Goal: Transaction & Acquisition: Purchase product/service

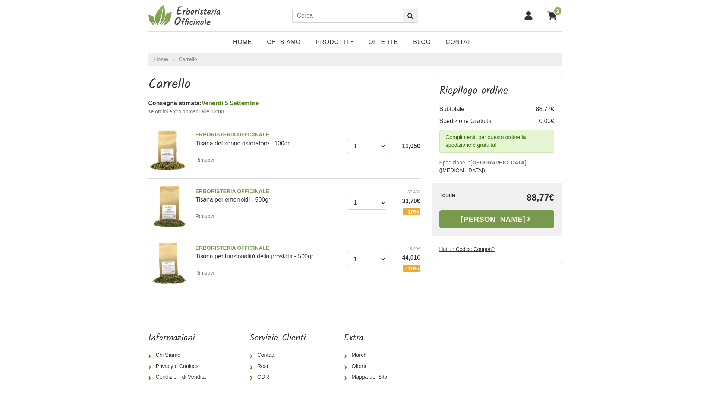
click at [494, 212] on link "[PERSON_NAME]" at bounding box center [497, 219] width 115 height 18
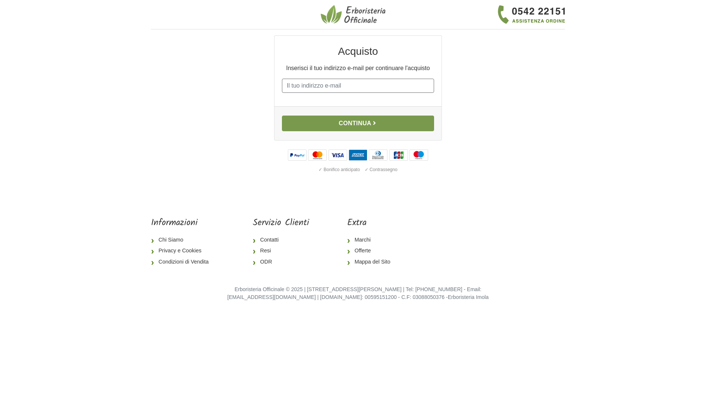
type input "alberto.domanda@gmail.com"
click at [361, 129] on button "Continua" at bounding box center [358, 124] width 152 height 16
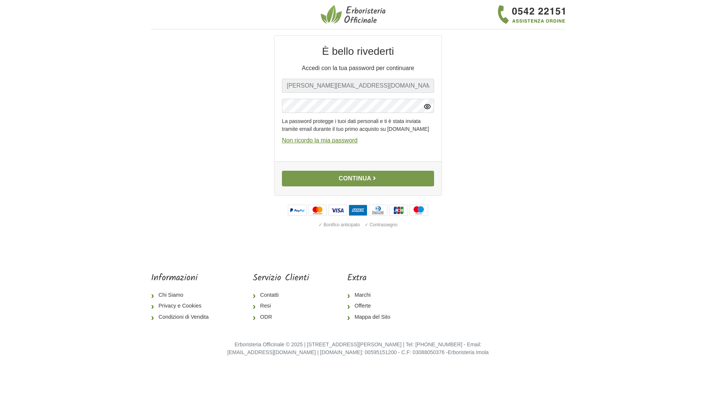
click at [377, 181] on icon "button" at bounding box center [374, 178] width 6 height 6
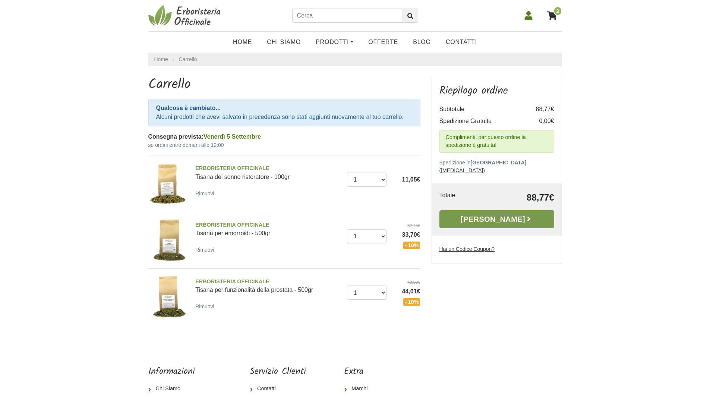
click at [489, 211] on link "[PERSON_NAME]" at bounding box center [497, 219] width 115 height 18
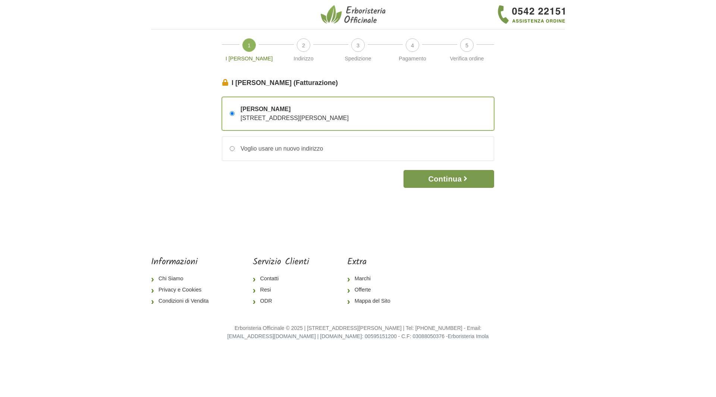
click at [450, 177] on button "Continua" at bounding box center [449, 179] width 91 height 18
click at [436, 180] on button "Continua" at bounding box center [449, 179] width 91 height 18
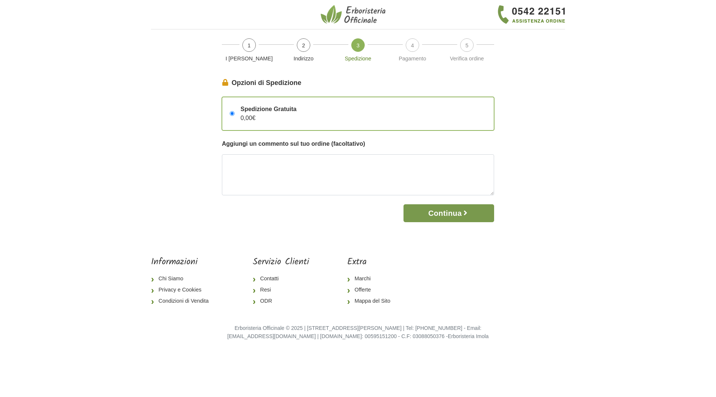
click at [443, 214] on button "Continua" at bounding box center [449, 213] width 91 height 18
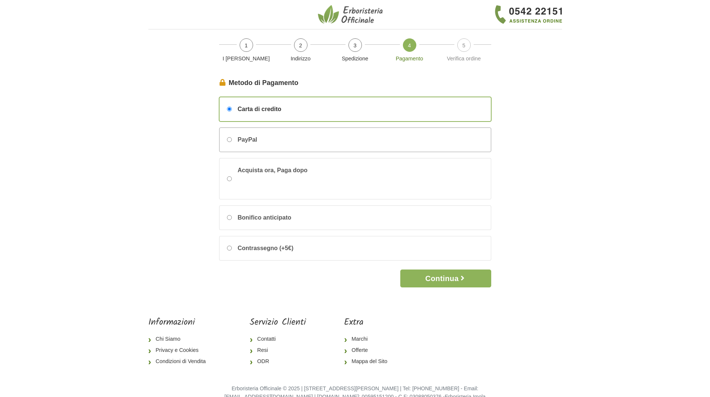
click at [228, 139] on input "PayPal" at bounding box center [229, 139] width 5 height 5
radio input "true"
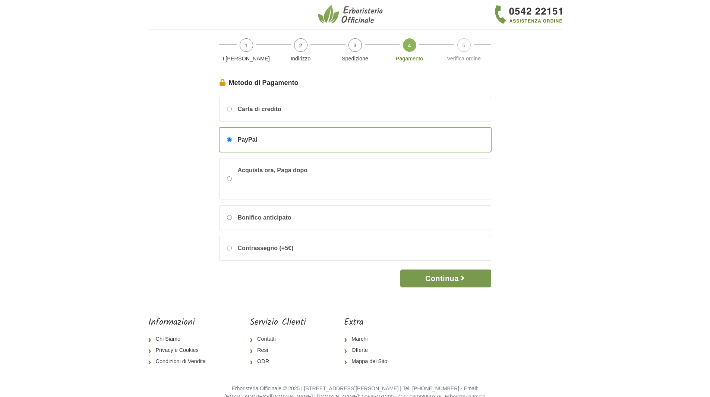
click at [443, 280] on button "Continua" at bounding box center [446, 279] width 91 height 18
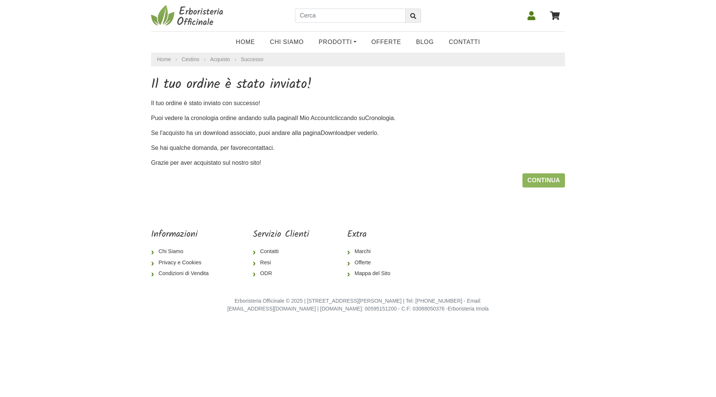
click at [531, 18] on icon at bounding box center [532, 15] width 8 height 9
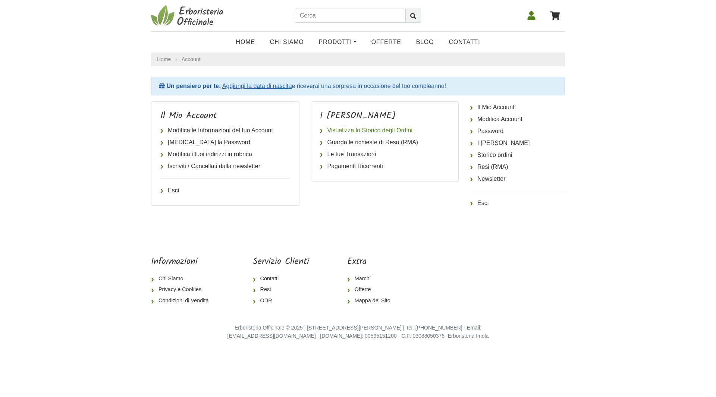
click at [343, 131] on link "Visualizza lo Storico degli Ordini" at bounding box center [385, 131] width 130 height 12
